Goal: Task Accomplishment & Management: Manage account settings

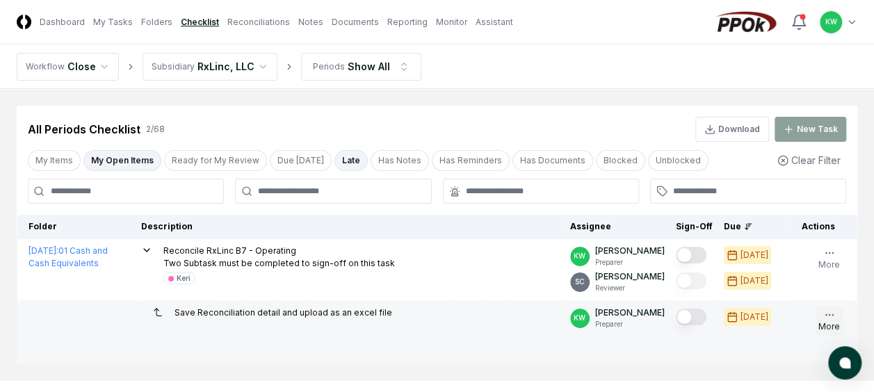
click at [824, 314] on icon "button" at bounding box center [829, 314] width 11 height 11
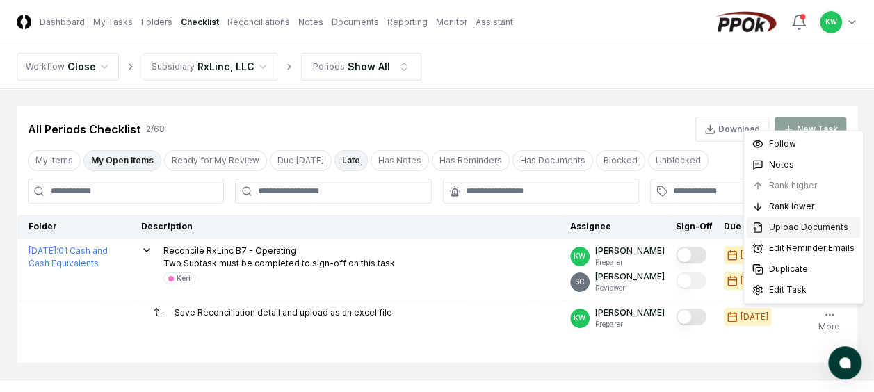
click at [781, 225] on span "Upload Documents" at bounding box center [808, 227] width 79 height 13
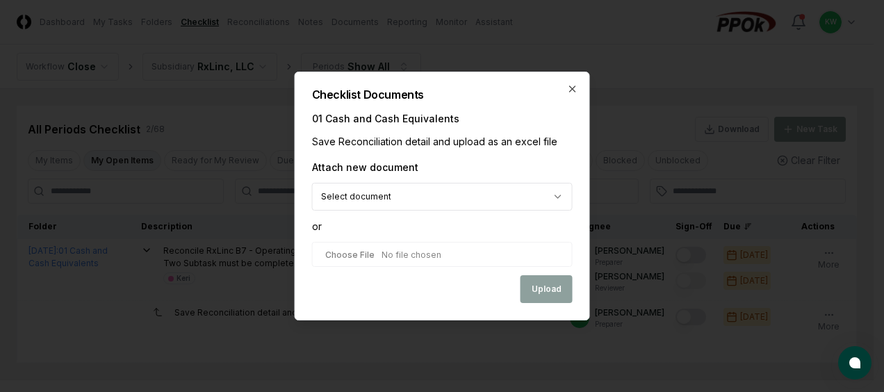
click at [441, 255] on input "file" at bounding box center [442, 254] width 261 height 25
type input "**********"
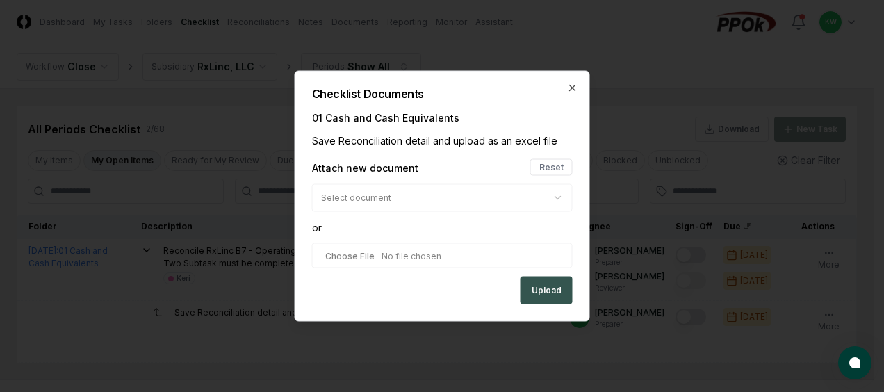
click at [544, 291] on button "Upload" at bounding box center [547, 291] width 52 height 28
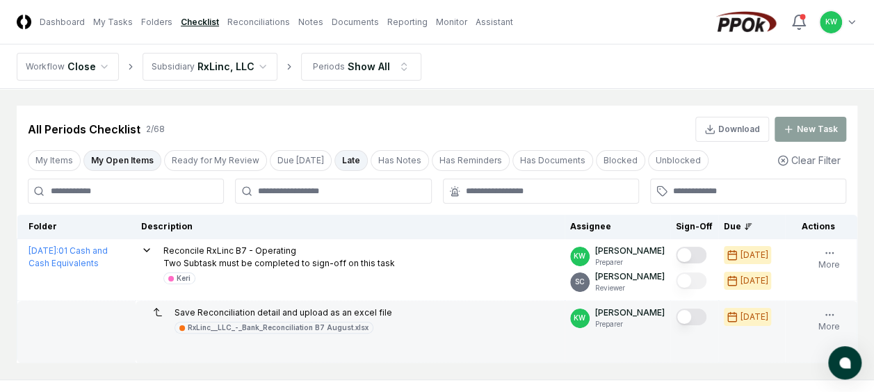
click at [701, 314] on button "Mark complete" at bounding box center [691, 317] width 31 height 17
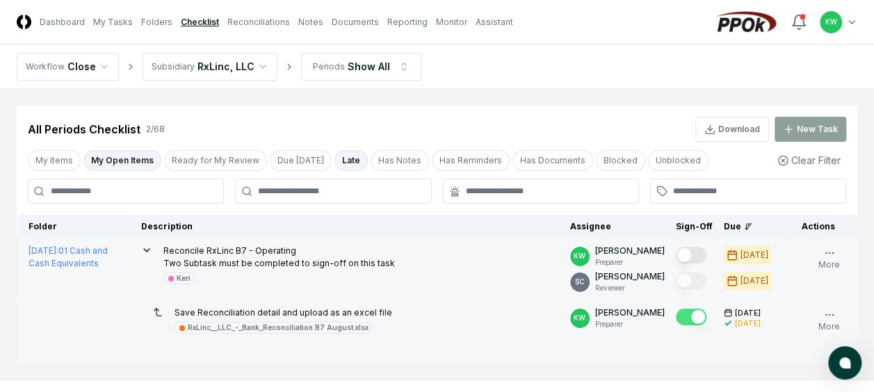
click at [698, 254] on button "Mark complete" at bounding box center [691, 255] width 31 height 17
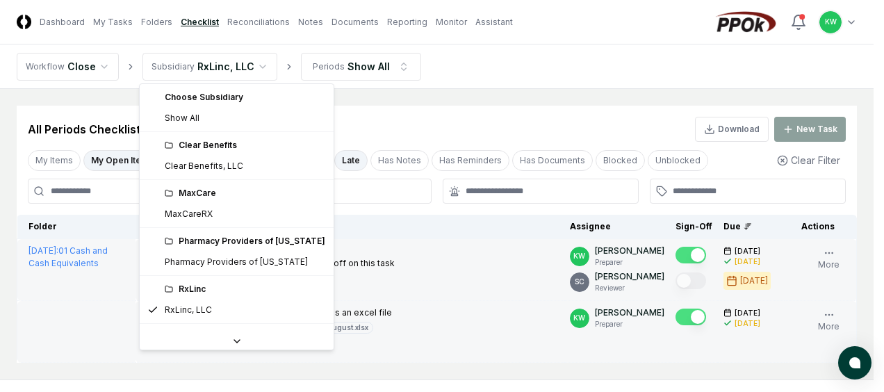
click at [254, 63] on html "CloseCore Dashboard My Tasks Folders Checklist Reconciliations Notes Documents …" at bounding box center [442, 231] width 884 height 463
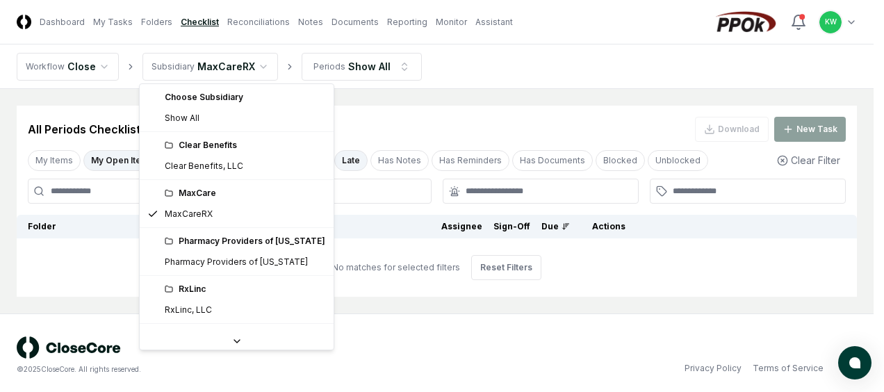
click at [256, 61] on html "CloseCore Dashboard My Tasks Folders Checklist Reconciliations Notes Documents …" at bounding box center [442, 198] width 884 height 397
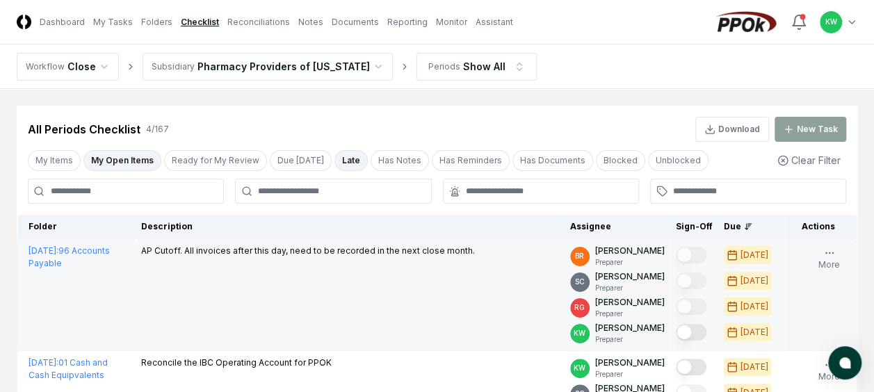
click at [475, 326] on td "AP Cutoff. All invoices after this day, need to be recorded in the next close m…" at bounding box center [350, 295] width 429 height 112
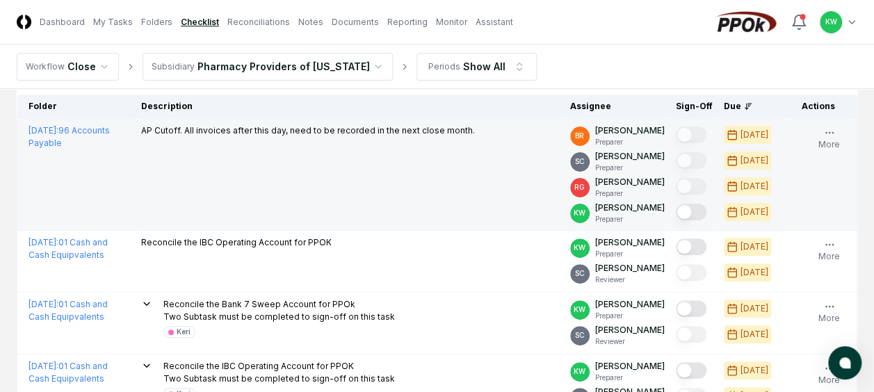
scroll to position [139, 0]
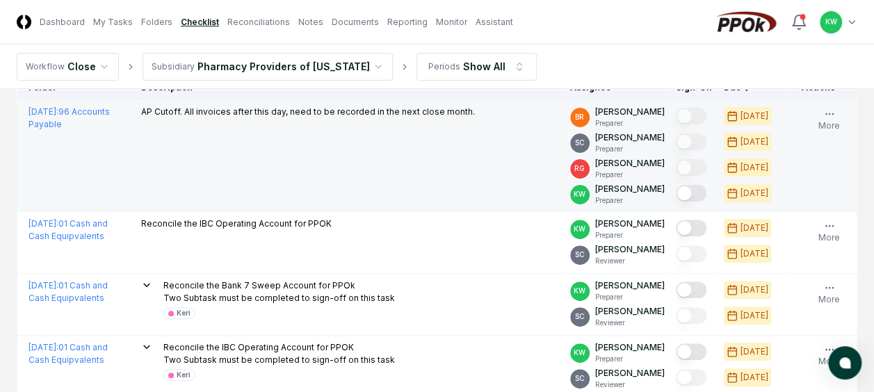
click at [702, 193] on button "Mark complete" at bounding box center [691, 193] width 31 height 17
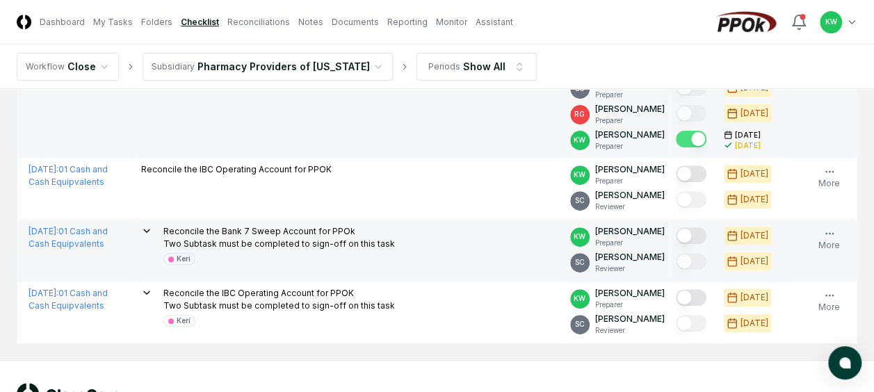
scroll to position [195, 0]
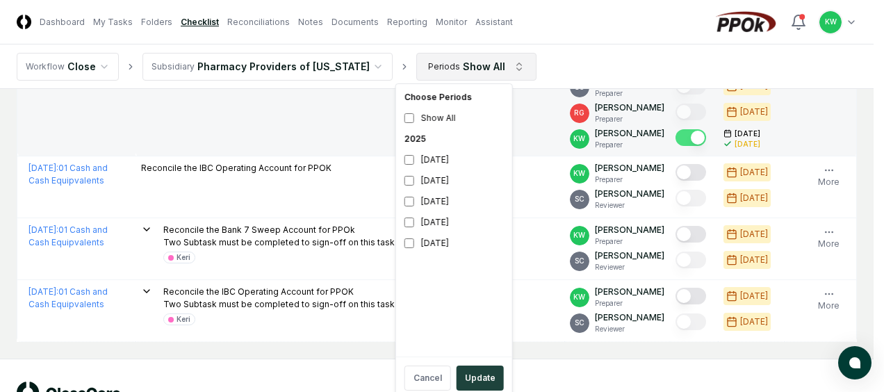
click at [495, 67] on html "CloseCore Dashboard My Tasks Folders Checklist Reconciliations Notes Documents …" at bounding box center [442, 123] width 884 height 637
click at [475, 377] on button "Update" at bounding box center [480, 378] width 47 height 25
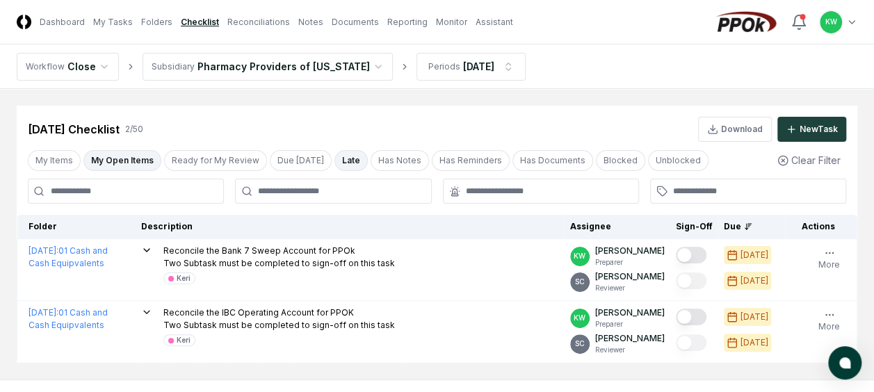
click at [475, 377] on main "Cancel Reassign [DATE] Checklist 2 / 50 Download New Task My Items My Open Item…" at bounding box center [437, 234] width 874 height 291
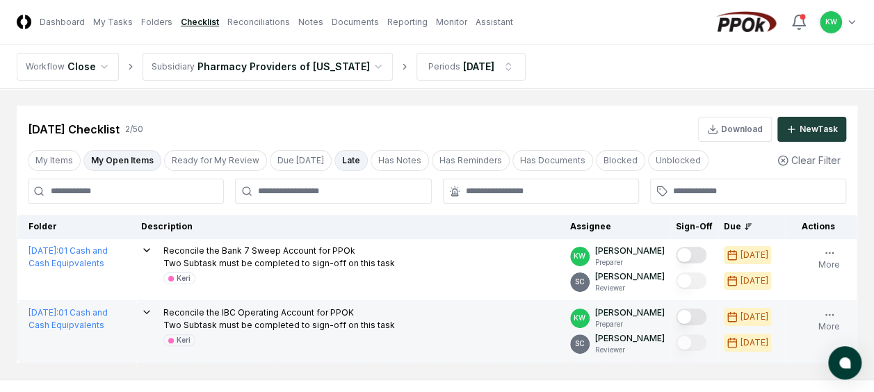
click at [453, 338] on div "Reconcile the IBC Operating Account for PPOK Two Subtask must be completed to s…" at bounding box center [350, 327] width 418 height 40
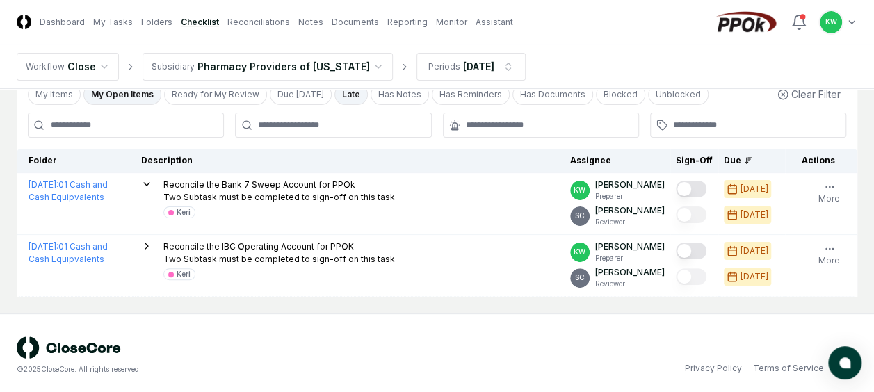
scroll to position [70, 0]
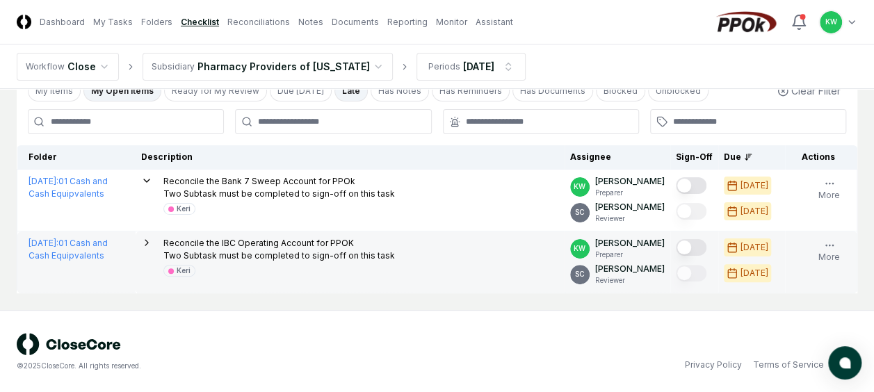
click at [255, 254] on p "Reconcile the IBC Operating Account for PPOK Two Subtask must be completed to s…" at bounding box center [278, 249] width 231 height 25
click at [101, 246] on link "[DATE] : 01 Cash and Cash Equipvalents" at bounding box center [68, 249] width 79 height 23
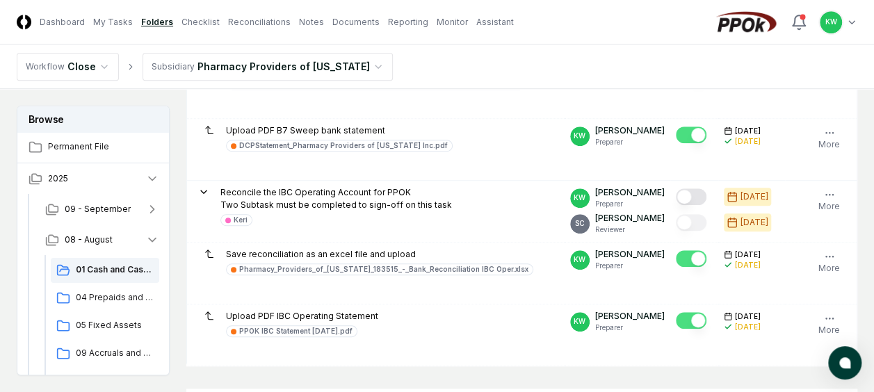
scroll to position [473, 0]
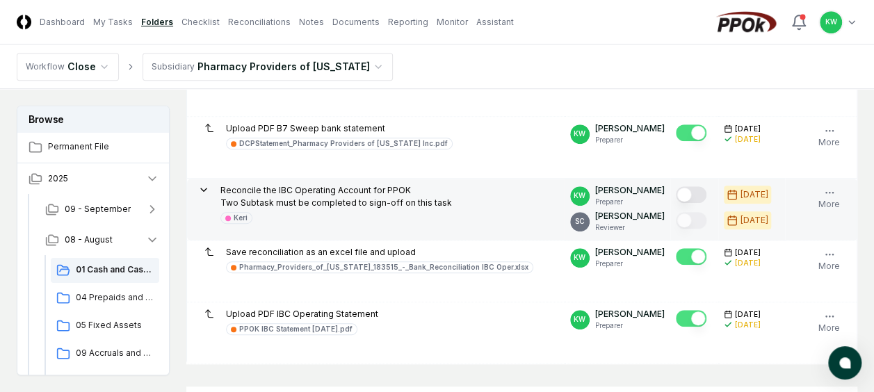
click at [703, 194] on button "Mark complete" at bounding box center [691, 194] width 31 height 17
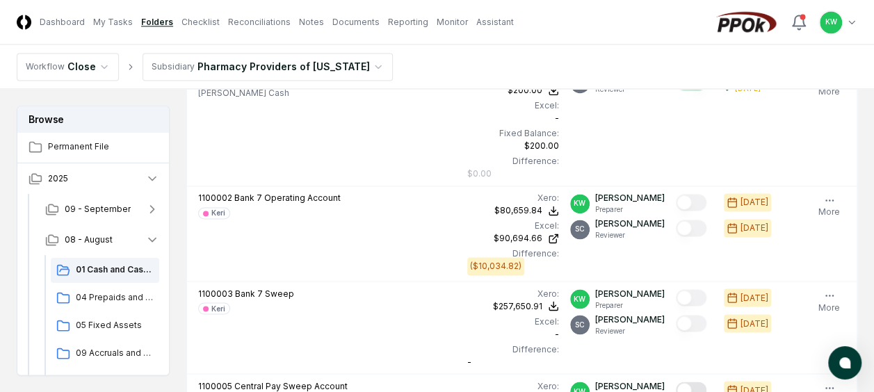
scroll to position [963, 0]
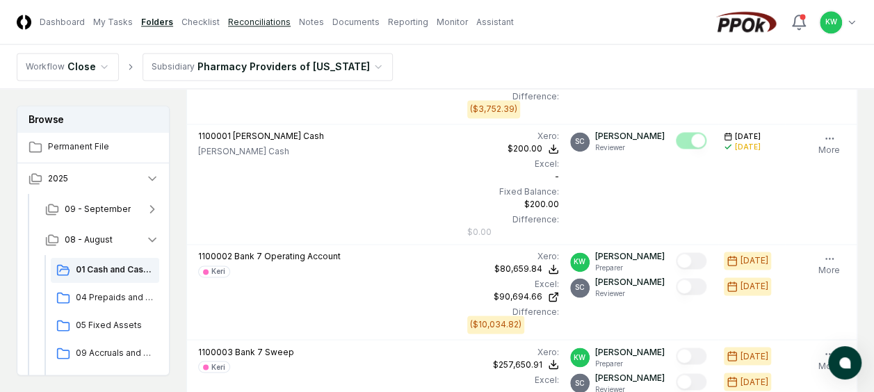
click at [266, 21] on link "Reconciliations" at bounding box center [259, 22] width 63 height 13
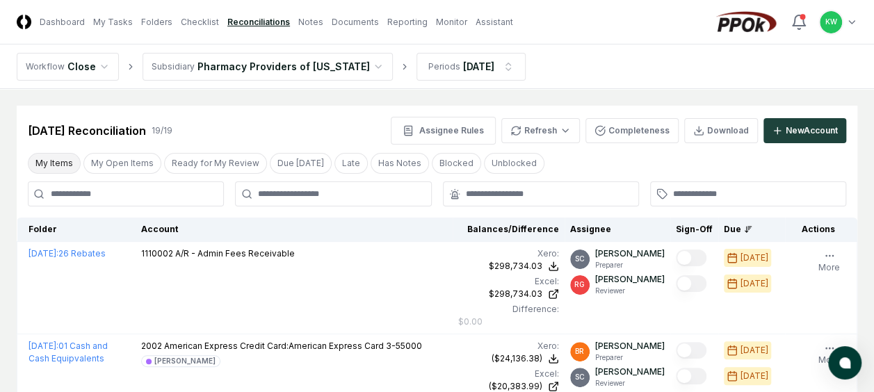
click at [43, 164] on button "My Items" at bounding box center [54, 163] width 53 height 21
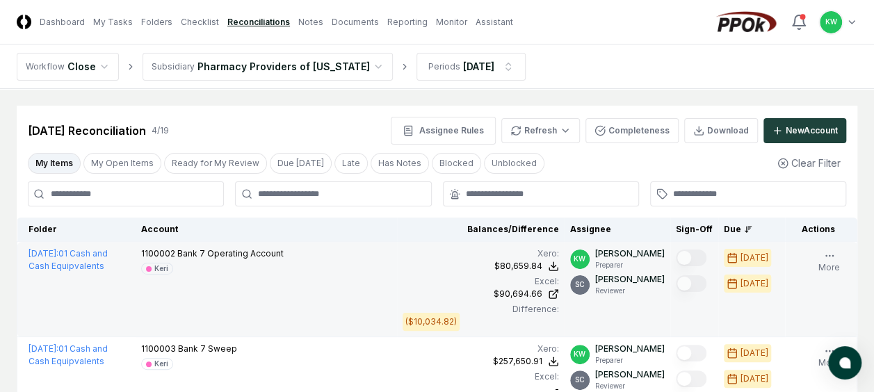
click at [347, 309] on td "1100002 Bank 7 Operating Account Keri" at bounding box center [266, 289] width 261 height 95
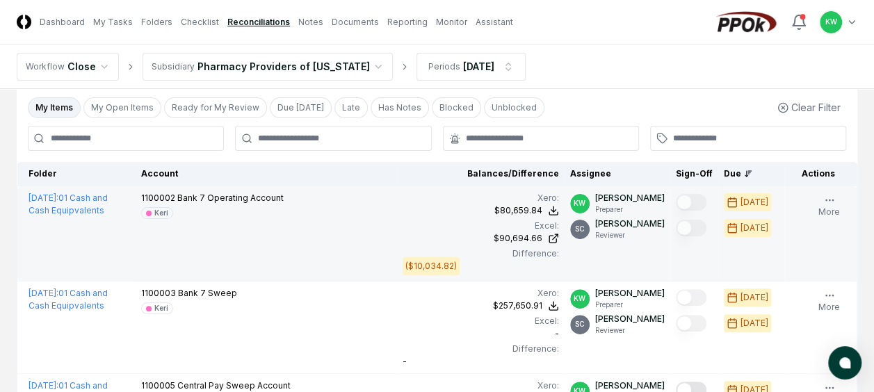
scroll to position [111, 0]
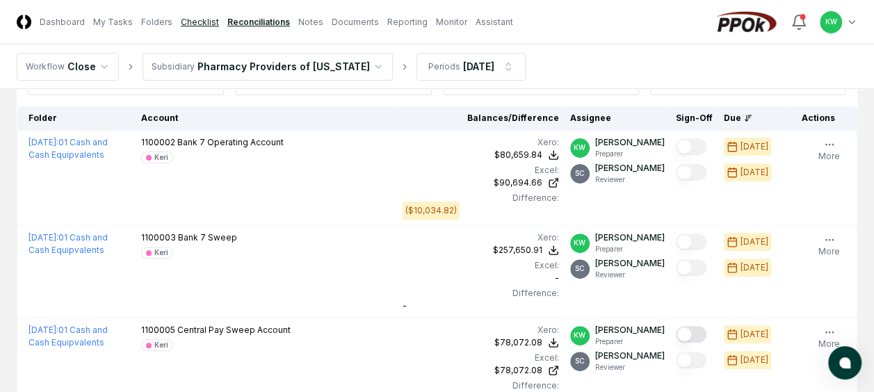
click at [188, 19] on link "Checklist" at bounding box center [200, 22] width 38 height 13
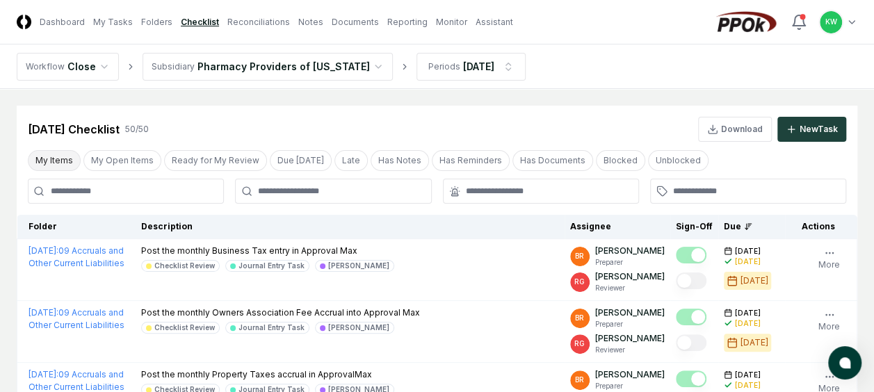
click at [51, 162] on button "My Items" at bounding box center [54, 160] width 53 height 21
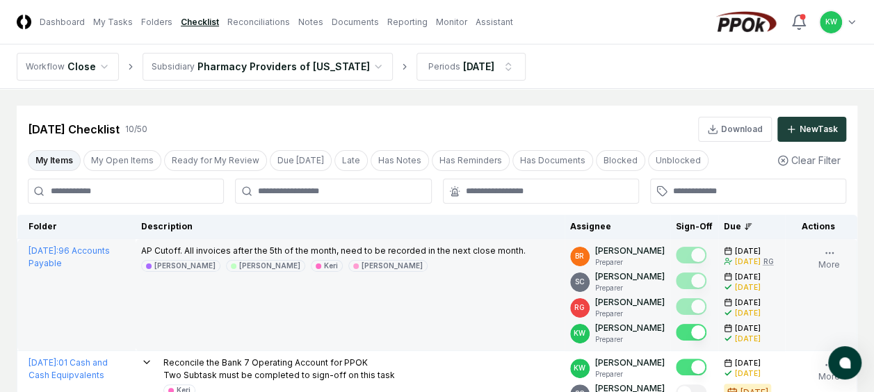
click at [396, 297] on td "AP Cutoff. All invoices after the 5th of the month, need to be recorded in the …" at bounding box center [350, 295] width 429 height 112
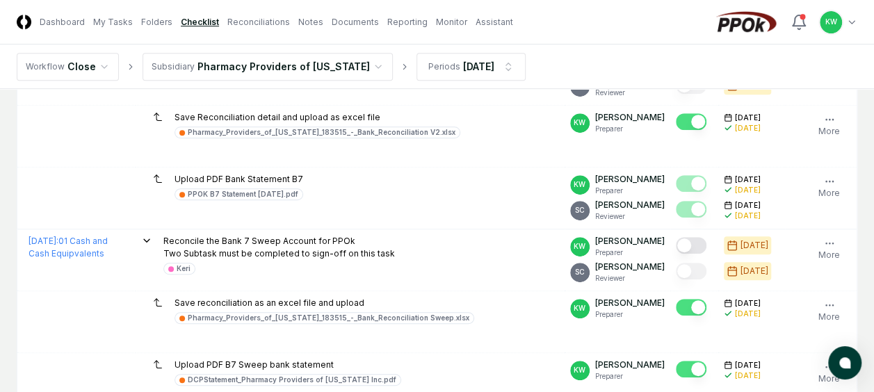
scroll to position [335, 0]
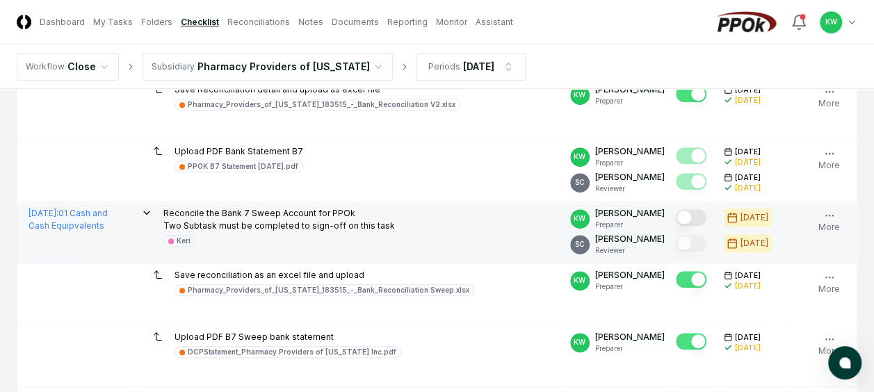
click at [697, 215] on button "Mark complete" at bounding box center [691, 217] width 31 height 17
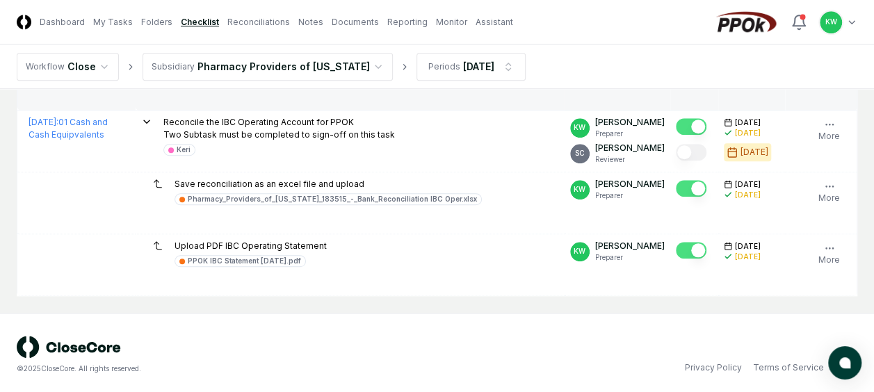
scroll to position [613, 0]
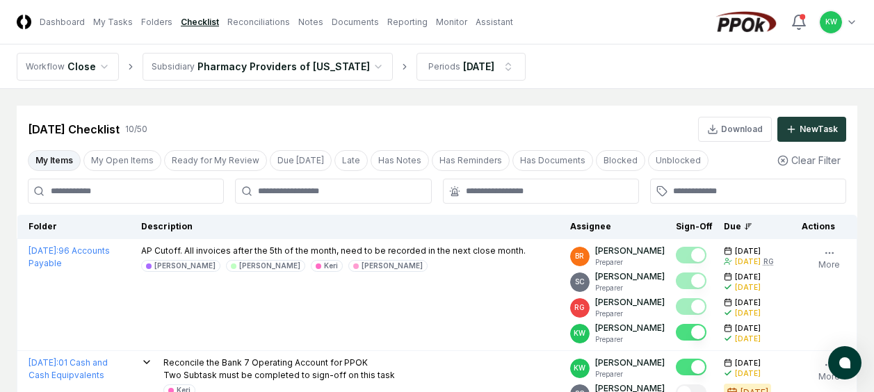
scroll to position [613, 0]
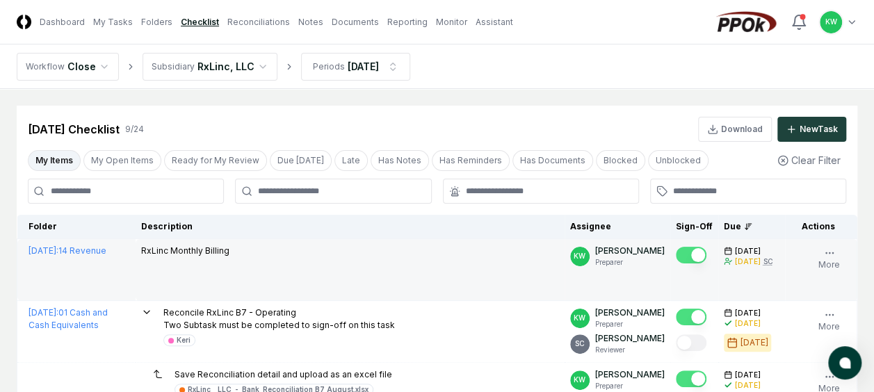
click at [389, 270] on td "RxLinc Monthly Billing" at bounding box center [350, 270] width 429 height 62
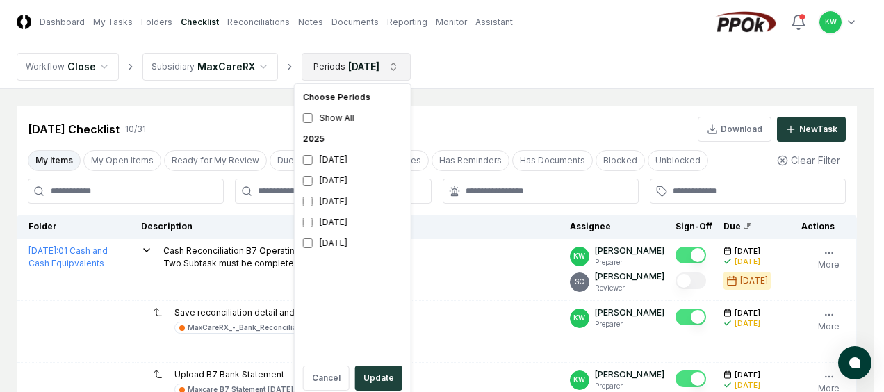
click at [368, 376] on button "Update" at bounding box center [378, 378] width 47 height 25
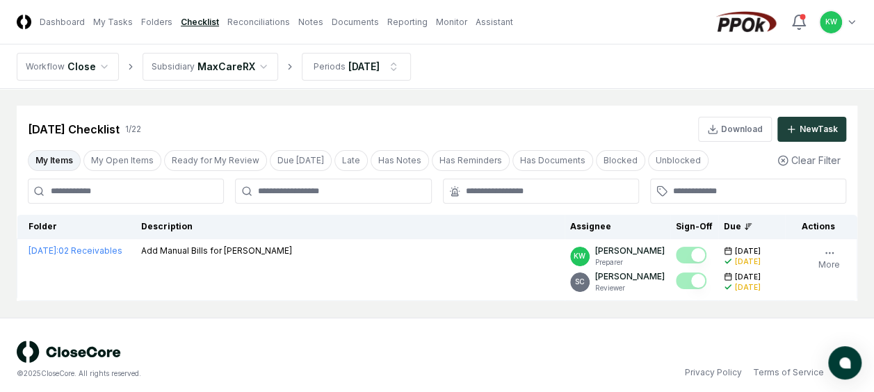
click at [555, 68] on nav "Workflow Close Subsidiary MaxCareRX Periods Jul 2025" at bounding box center [437, 66] width 874 height 44
click at [126, 157] on button "My Open Items" at bounding box center [122, 160] width 78 height 21
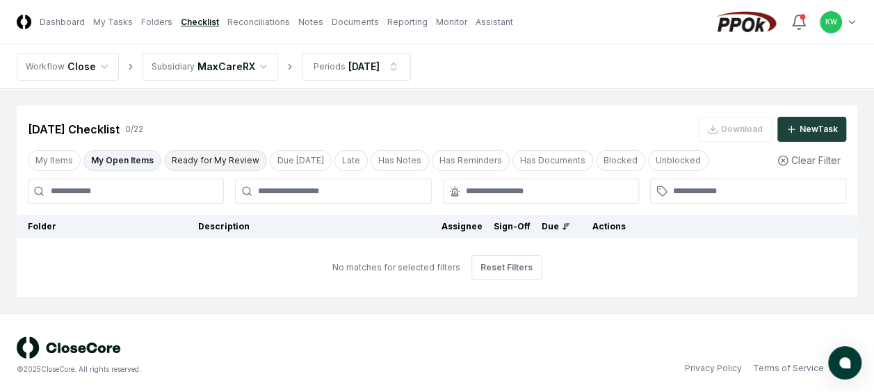
click at [202, 157] on button "Ready for My Review" at bounding box center [215, 160] width 103 height 21
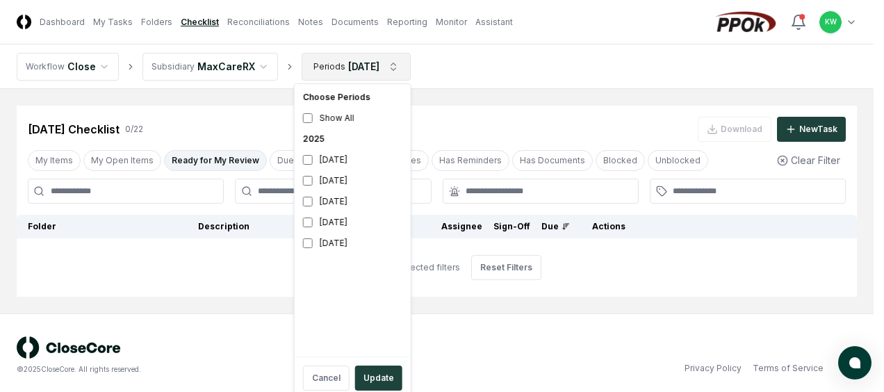
click at [393, 66] on html "CloseCore Dashboard My Tasks Folders Checklist Reconciliations Notes Documents …" at bounding box center [442, 198] width 884 height 397
click at [373, 374] on button "Update" at bounding box center [378, 378] width 47 height 25
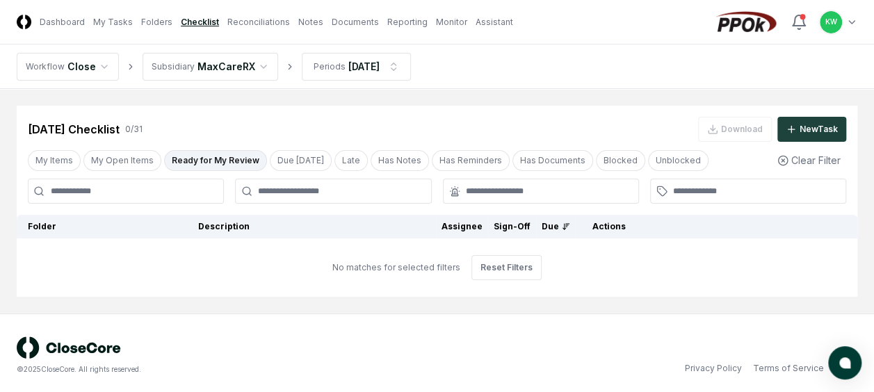
click at [373, 374] on div "© 2025 CloseCore. All rights reserved." at bounding box center [227, 369] width 421 height 10
click at [115, 160] on button "My Open Items" at bounding box center [122, 160] width 78 height 21
click at [47, 157] on button "My Items" at bounding box center [54, 160] width 53 height 21
